Goal: Task Accomplishment & Management: Manage account settings

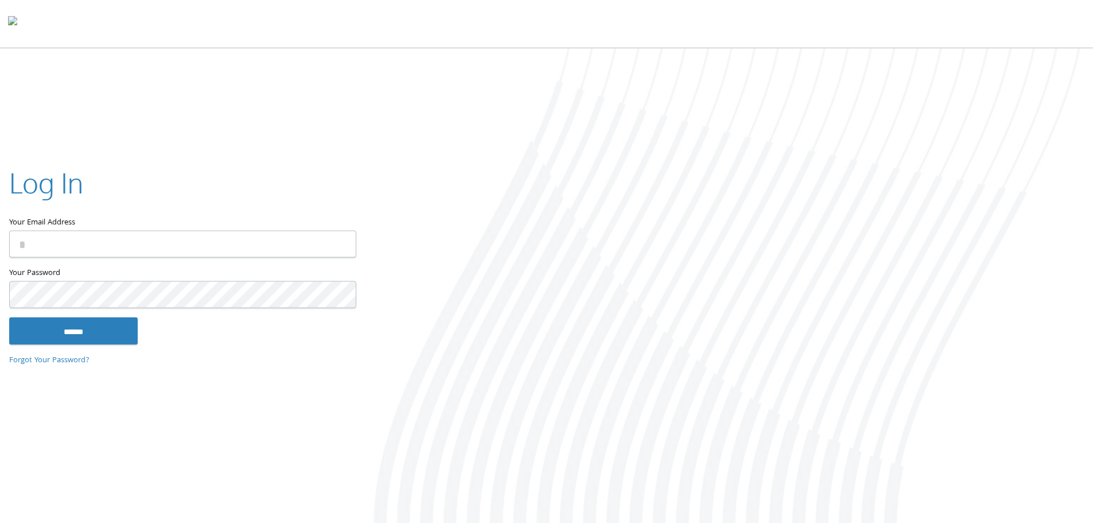
click at [110, 240] on input "Your Email Address" at bounding box center [182, 243] width 347 height 27
type input "**********"
click at [72, 333] on input "******" at bounding box center [73, 331] width 129 height 28
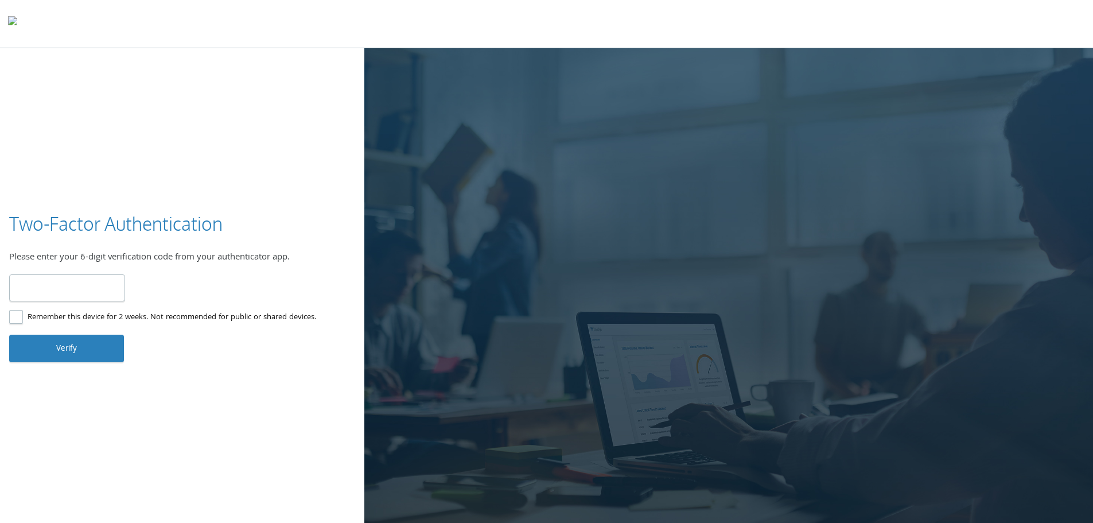
type input "******"
